Goal: Navigation & Orientation: Find specific page/section

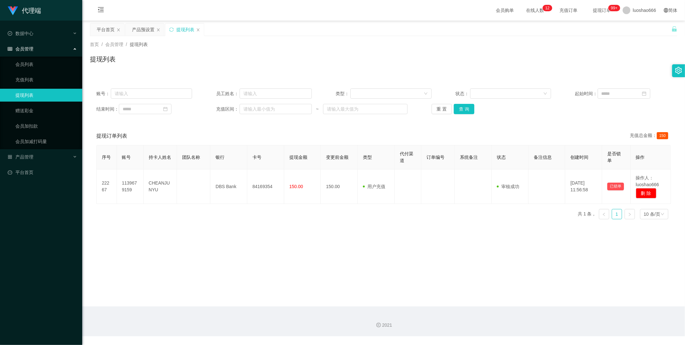
click at [582, 64] on div "提现列表" at bounding box center [384, 61] width 588 height 15
click at [466, 108] on button "查 询" at bounding box center [464, 109] width 21 height 10
click at [44, 112] on link "赠送彩金" at bounding box center [46, 110] width 62 height 13
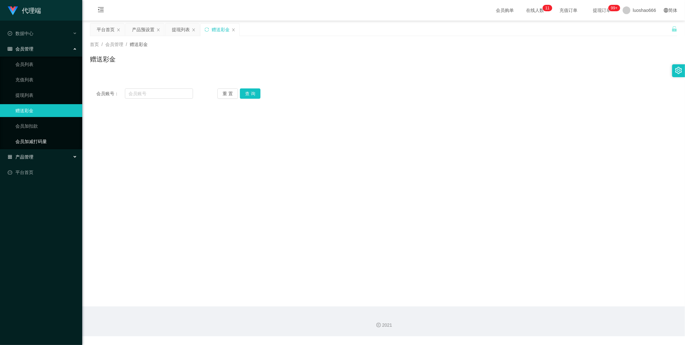
click at [36, 143] on link "会员加减打码量" at bounding box center [46, 141] width 62 height 13
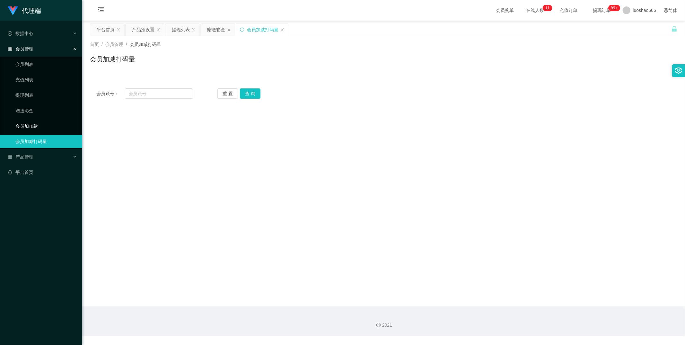
click at [46, 124] on link "会员加扣款" at bounding box center [46, 126] width 62 height 13
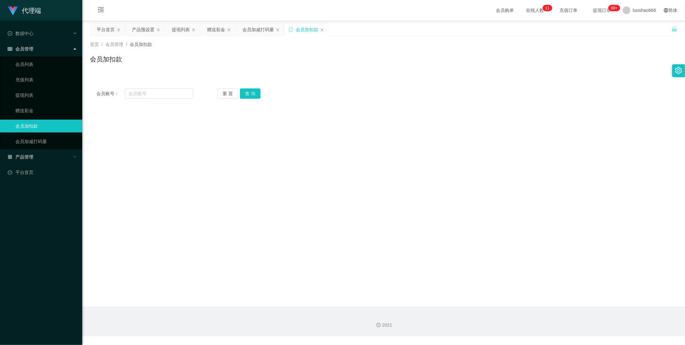
click at [40, 160] on div "产品管理" at bounding box center [41, 156] width 82 height 13
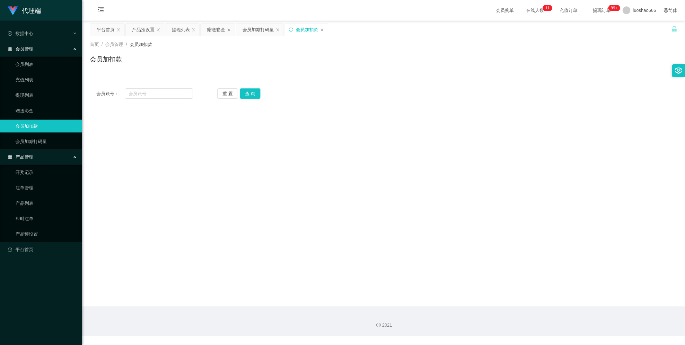
click at [43, 52] on div "会员管理" at bounding box center [41, 48] width 82 height 13
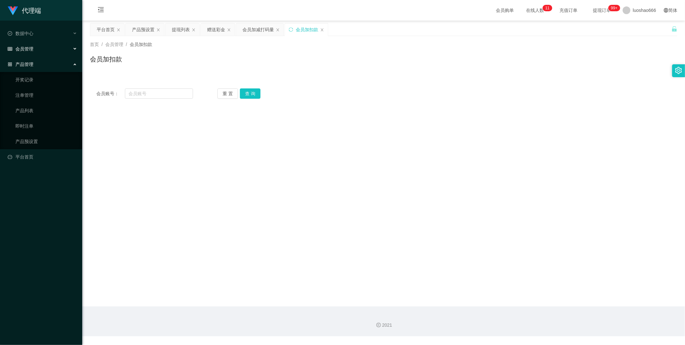
click at [44, 49] on div "会员管理" at bounding box center [41, 48] width 82 height 13
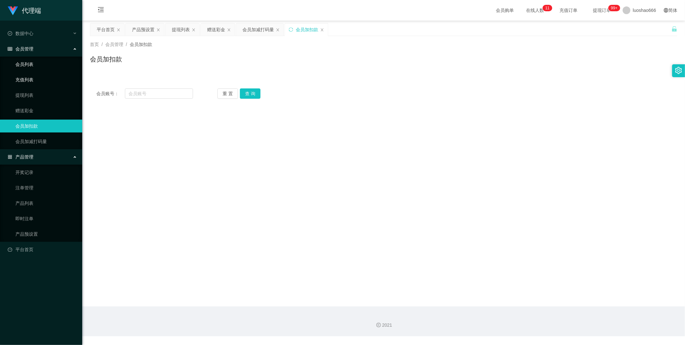
click at [41, 67] on link "会员列表" at bounding box center [46, 64] width 62 height 13
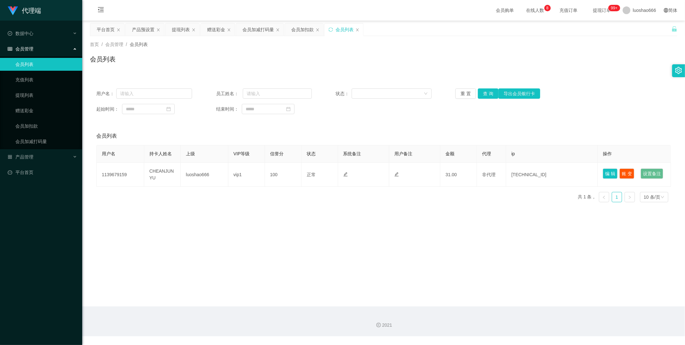
click at [590, 11] on span "提现订单 99+" at bounding box center [602, 10] width 24 height 4
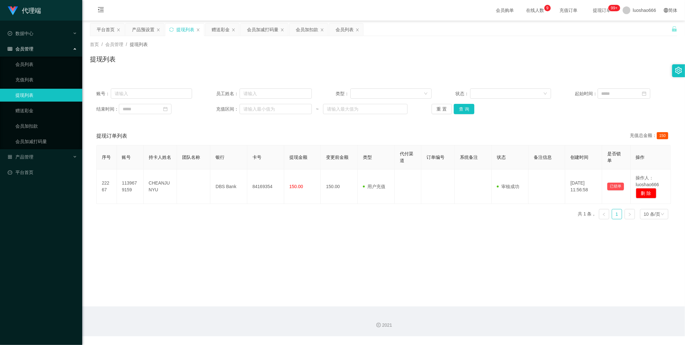
click at [33, 87] on ul "会员列表 充值列表 提现列表 赠送彩金 会员加扣款 会员加减打码量" at bounding box center [41, 103] width 82 height 93
drag, startPoint x: 34, startPoint y: 84, endPoint x: 40, endPoint y: 77, distance: 8.4
click at [34, 84] on link "充值列表" at bounding box center [46, 79] width 62 height 13
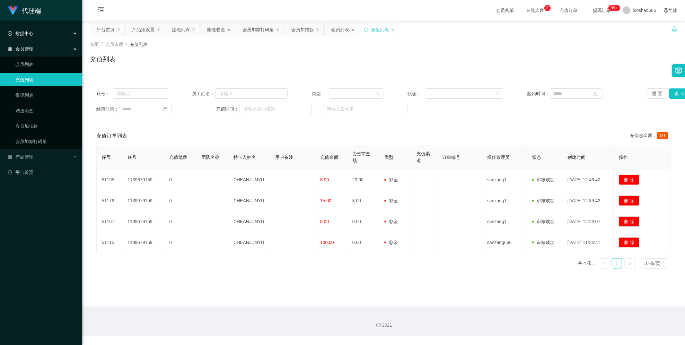
click at [50, 28] on div "数据中心" at bounding box center [41, 33] width 82 height 13
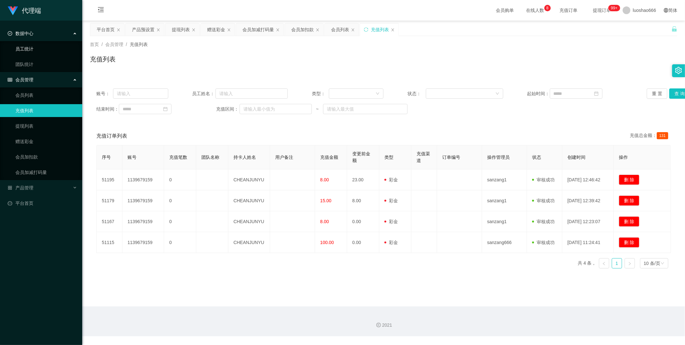
click at [42, 43] on link "员工统计" at bounding box center [46, 48] width 62 height 13
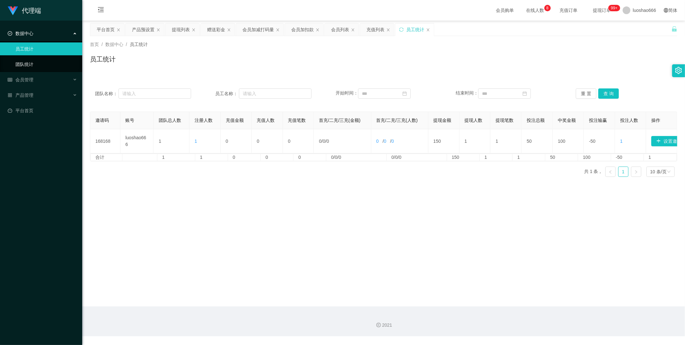
click at [46, 58] on link "团队统计" at bounding box center [46, 64] width 62 height 13
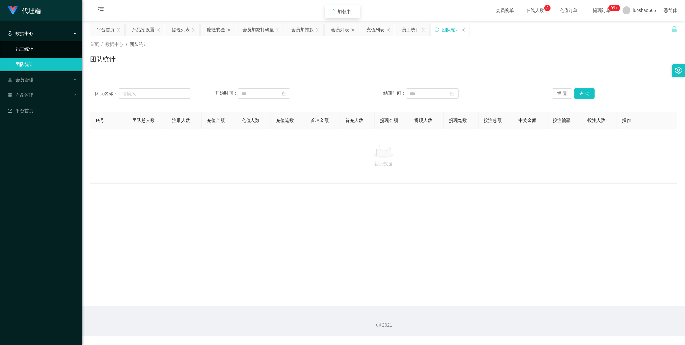
click at [48, 52] on link "员工统计" at bounding box center [46, 48] width 62 height 13
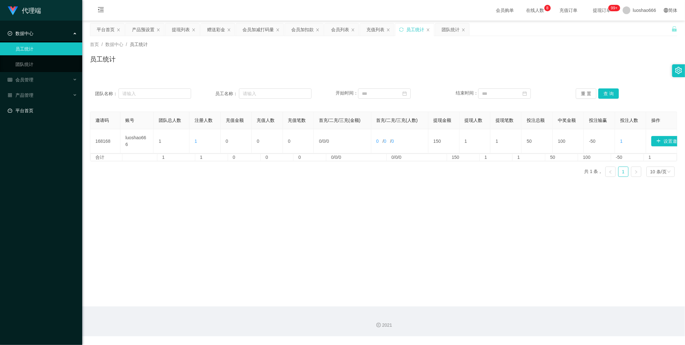
click at [46, 108] on link "平台首页" at bounding box center [42, 110] width 69 height 13
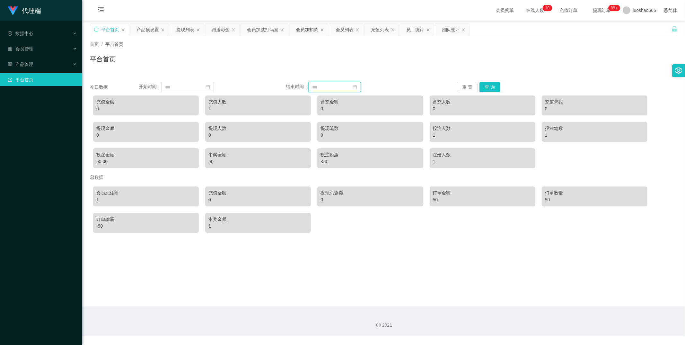
click at [361, 86] on input at bounding box center [334, 87] width 53 height 10
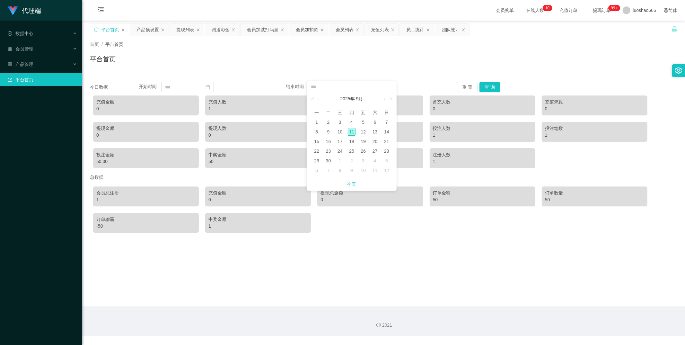
click at [359, 86] on input at bounding box center [351, 87] width 83 height 7
